Goal: Transaction & Acquisition: Purchase product/service

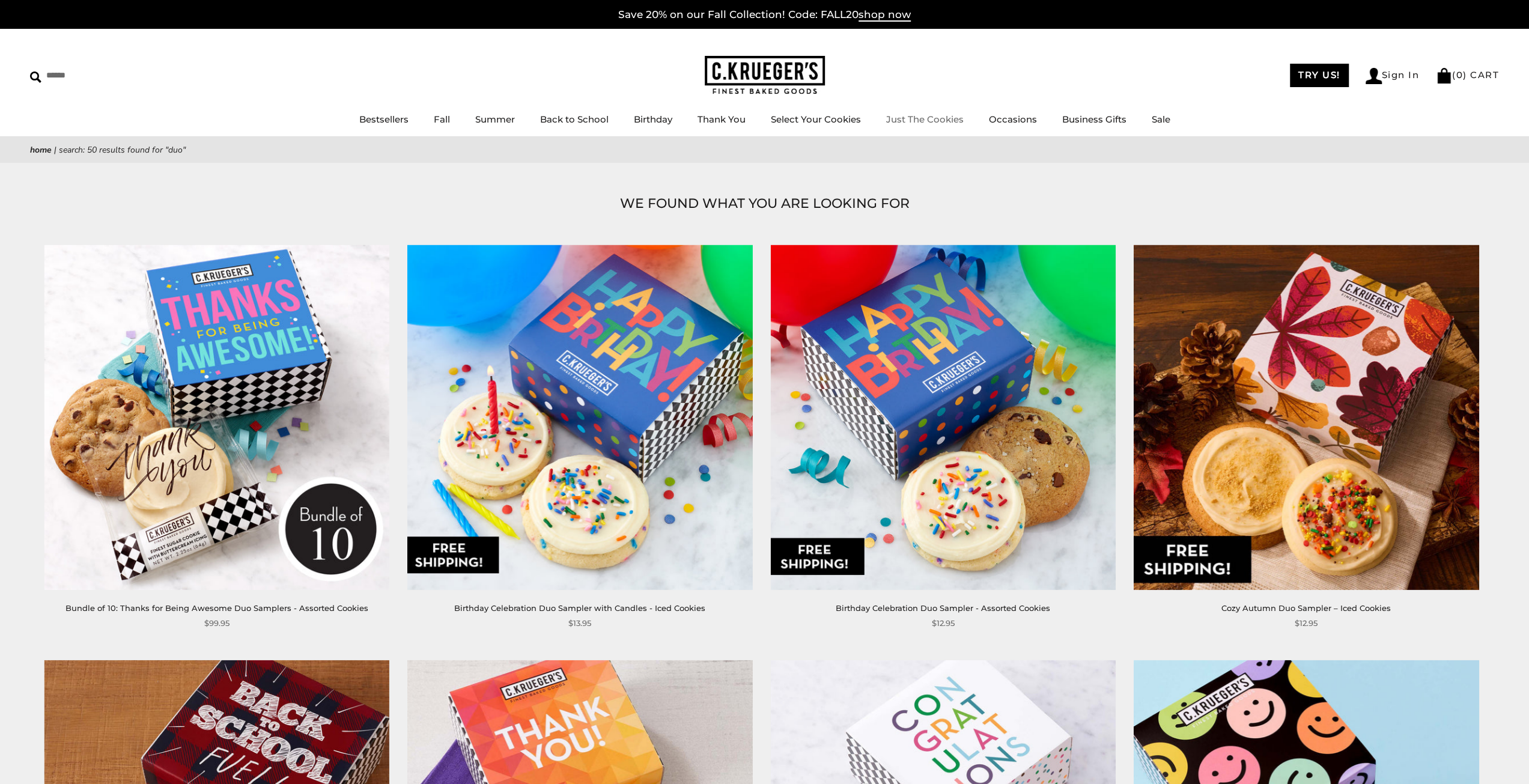
click at [901, 120] on link "Just The Cookies" at bounding box center [925, 119] width 77 height 11
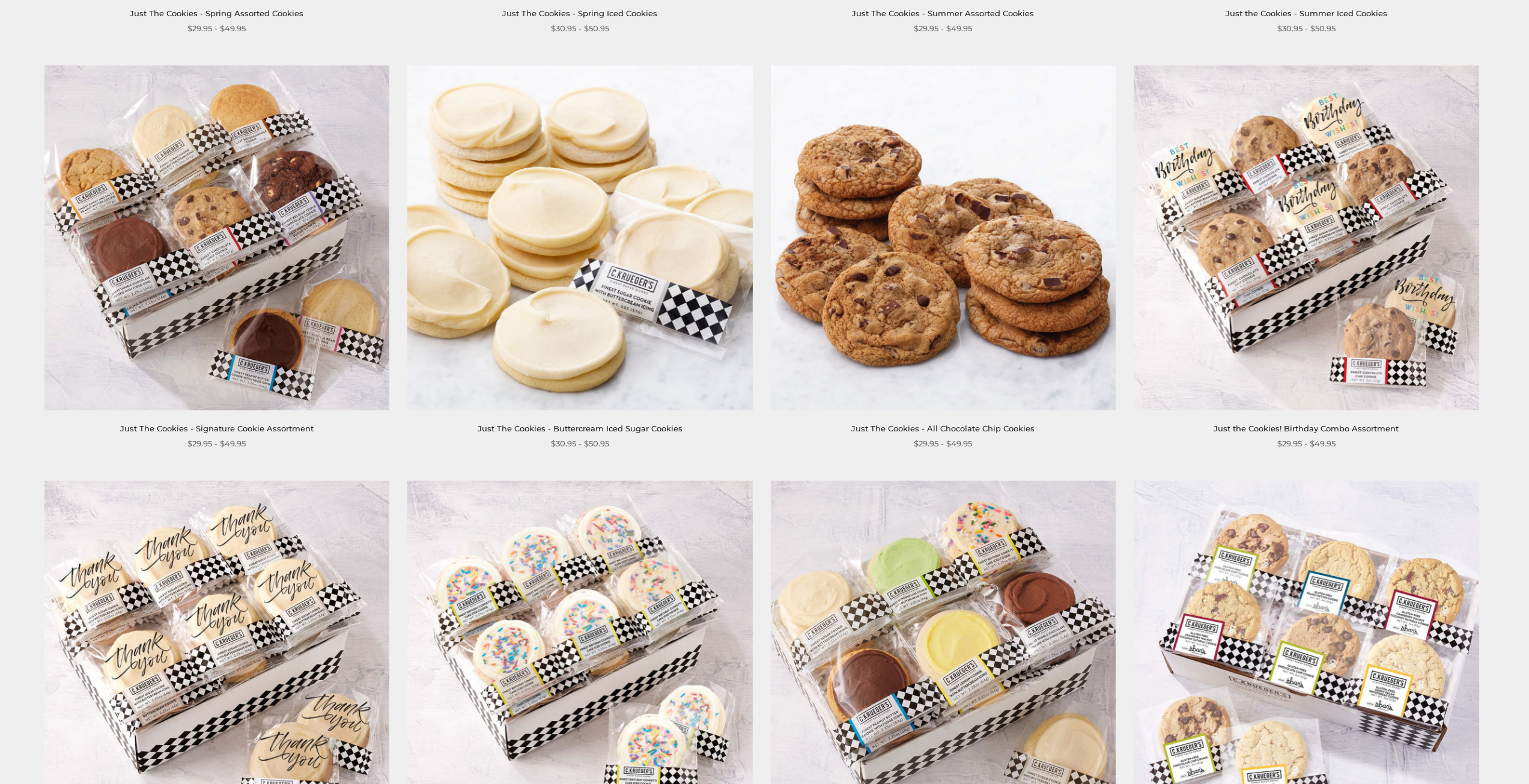
scroll to position [721, 0]
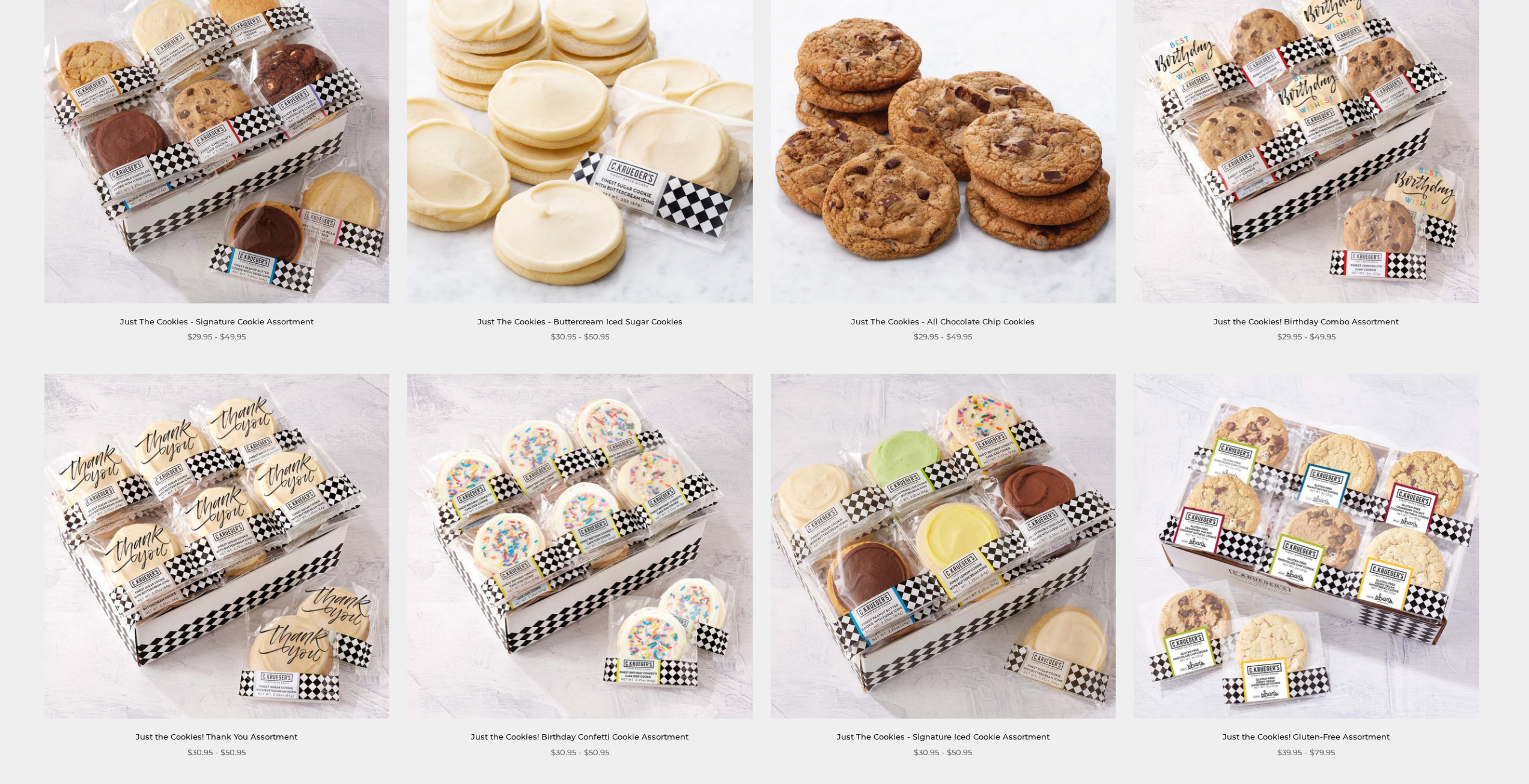
click at [321, 649] on img at bounding box center [217, 546] width 345 height 345
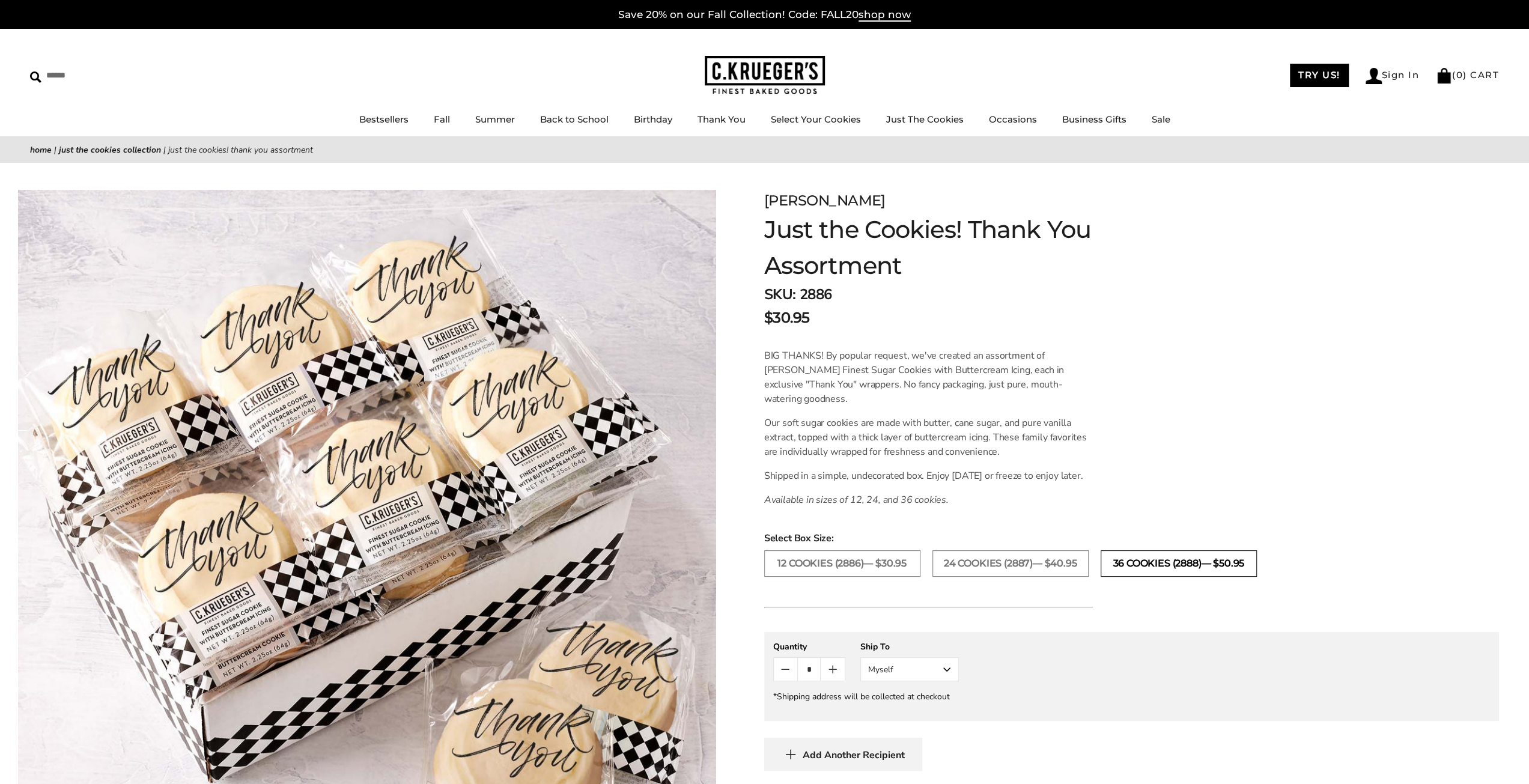
click at [1149, 570] on label "36 COOKIES (2888)— $50.95" at bounding box center [1179, 564] width 156 height 27
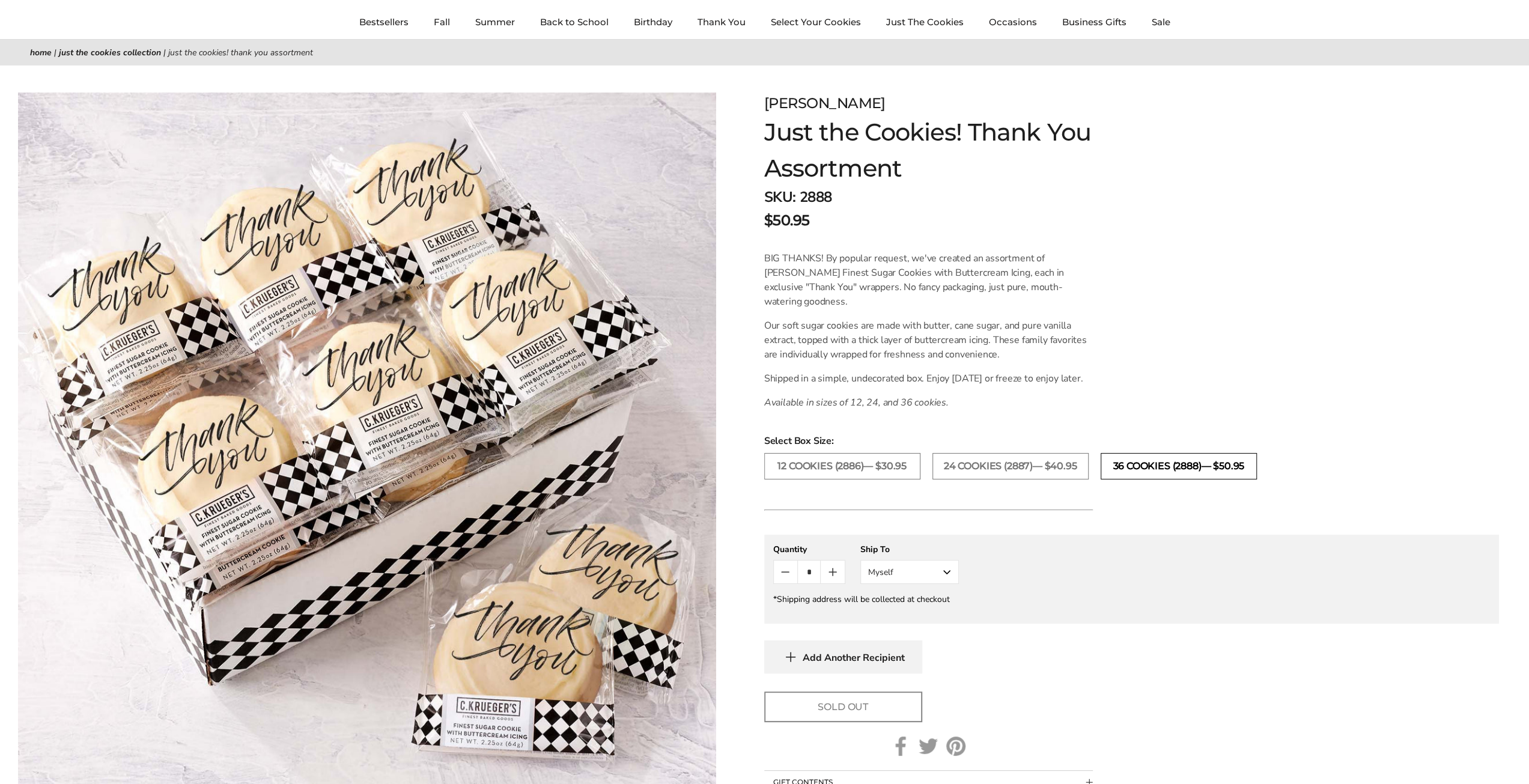
scroll to position [241, 0]
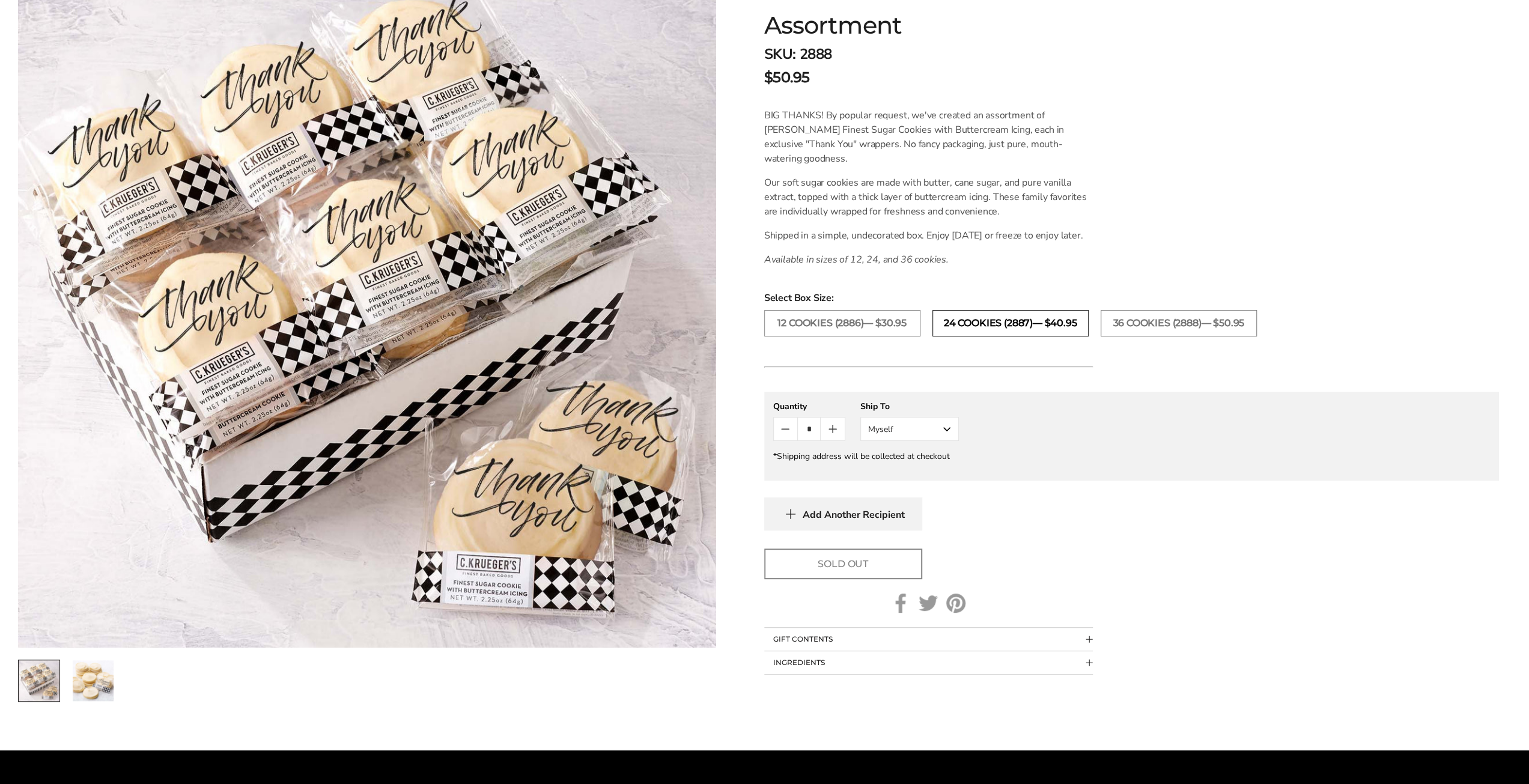
click at [995, 337] on label "24 COOKIES (2887)— $40.95" at bounding box center [1010, 323] width 156 height 27
click at [872, 337] on label "12 COOKIES (2886)— $30.95" at bounding box center [842, 323] width 156 height 27
